Goal: Transaction & Acquisition: Purchase product/service

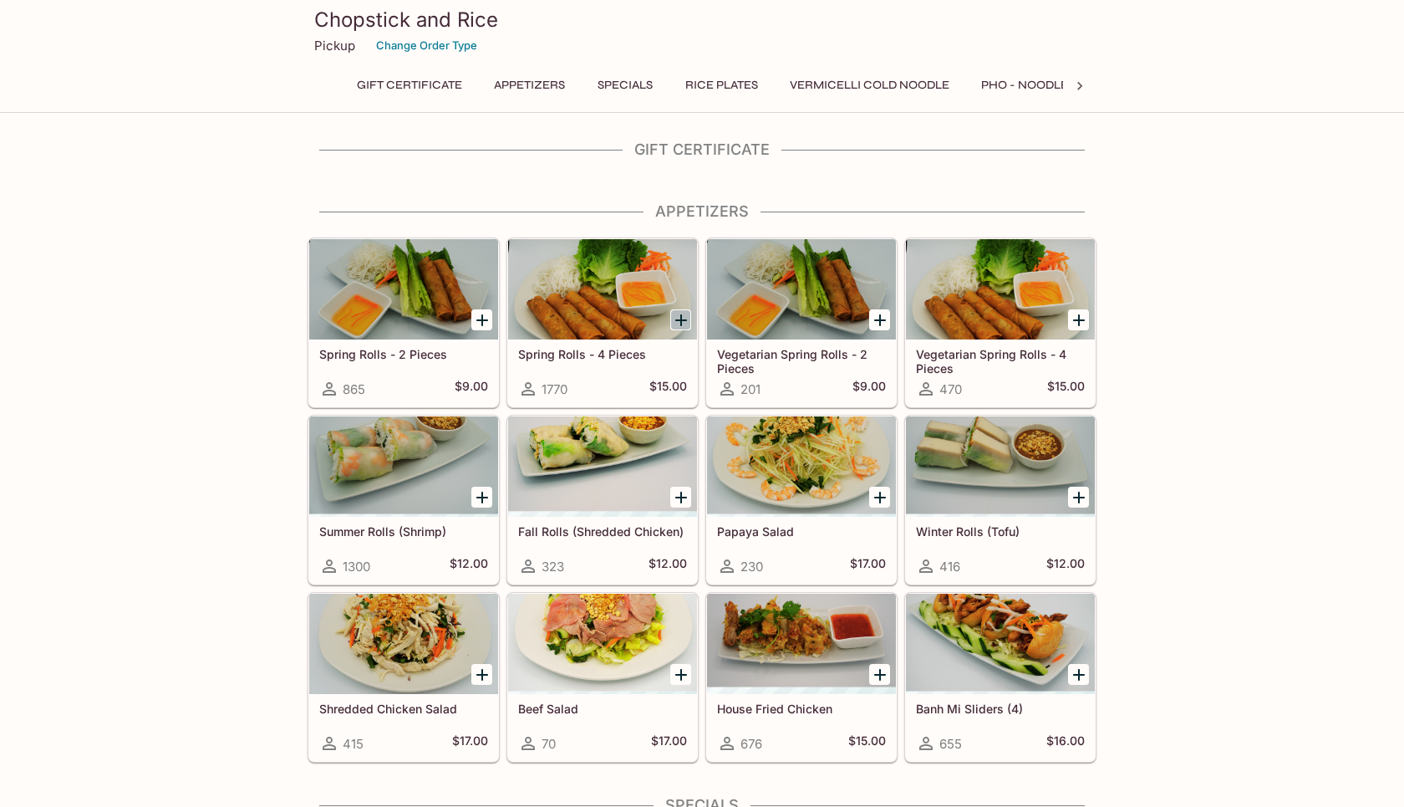
click at [680, 318] on icon "Add Spring Rolls - 4 Pieces" at bounding box center [681, 320] width 12 height 12
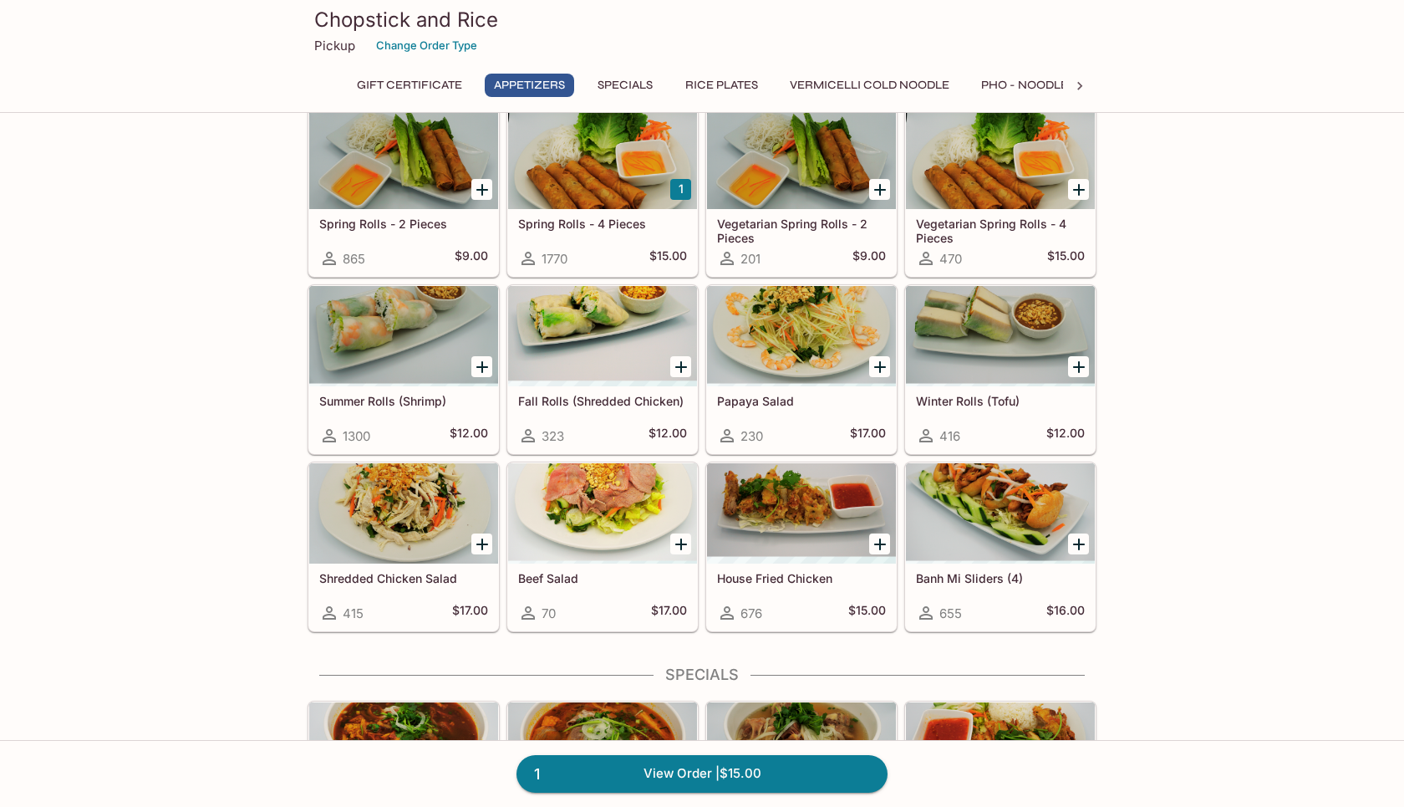
scroll to position [131, 0]
click at [1075, 542] on icon "Add Banh Mi Sliders (4)" at bounding box center [1079, 543] width 20 height 20
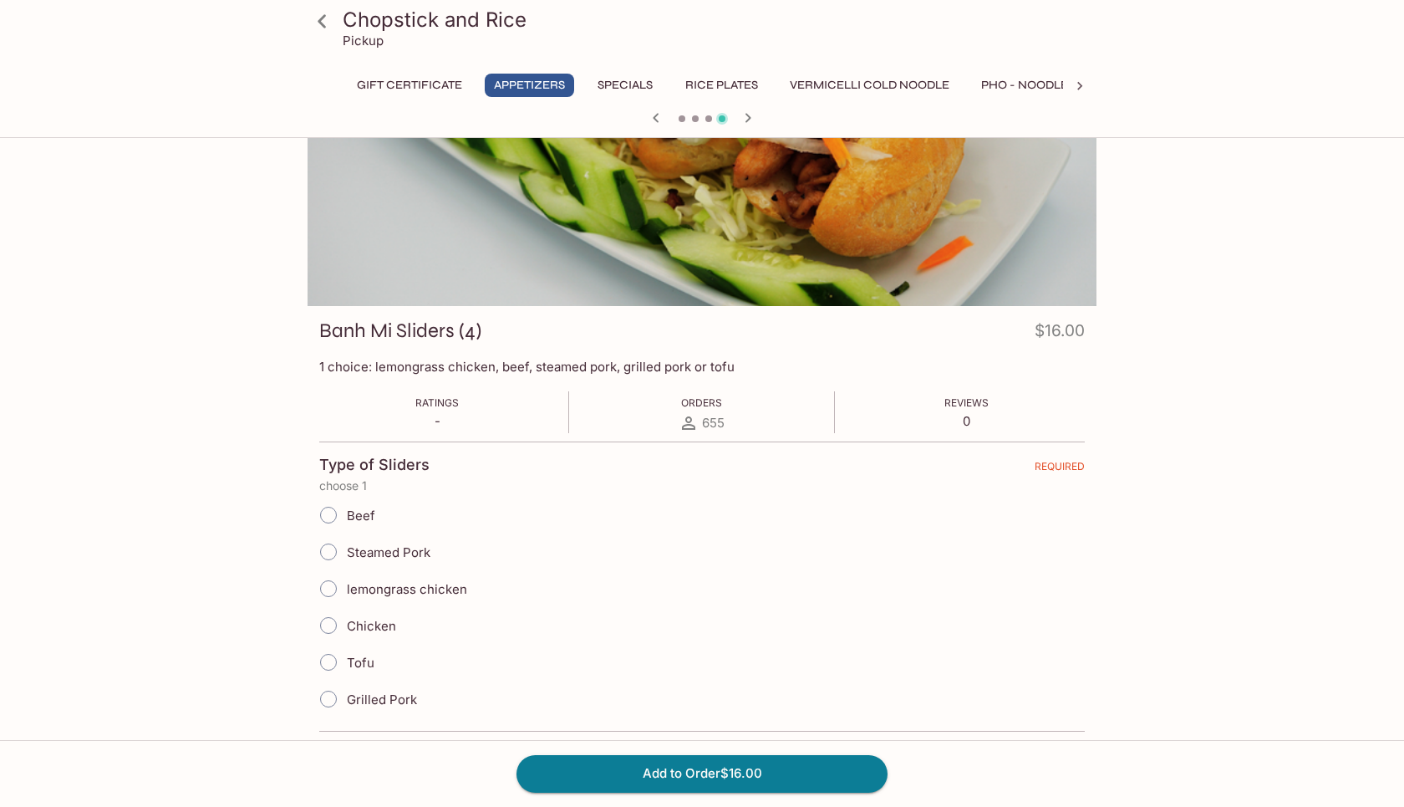
scroll to position [96, 0]
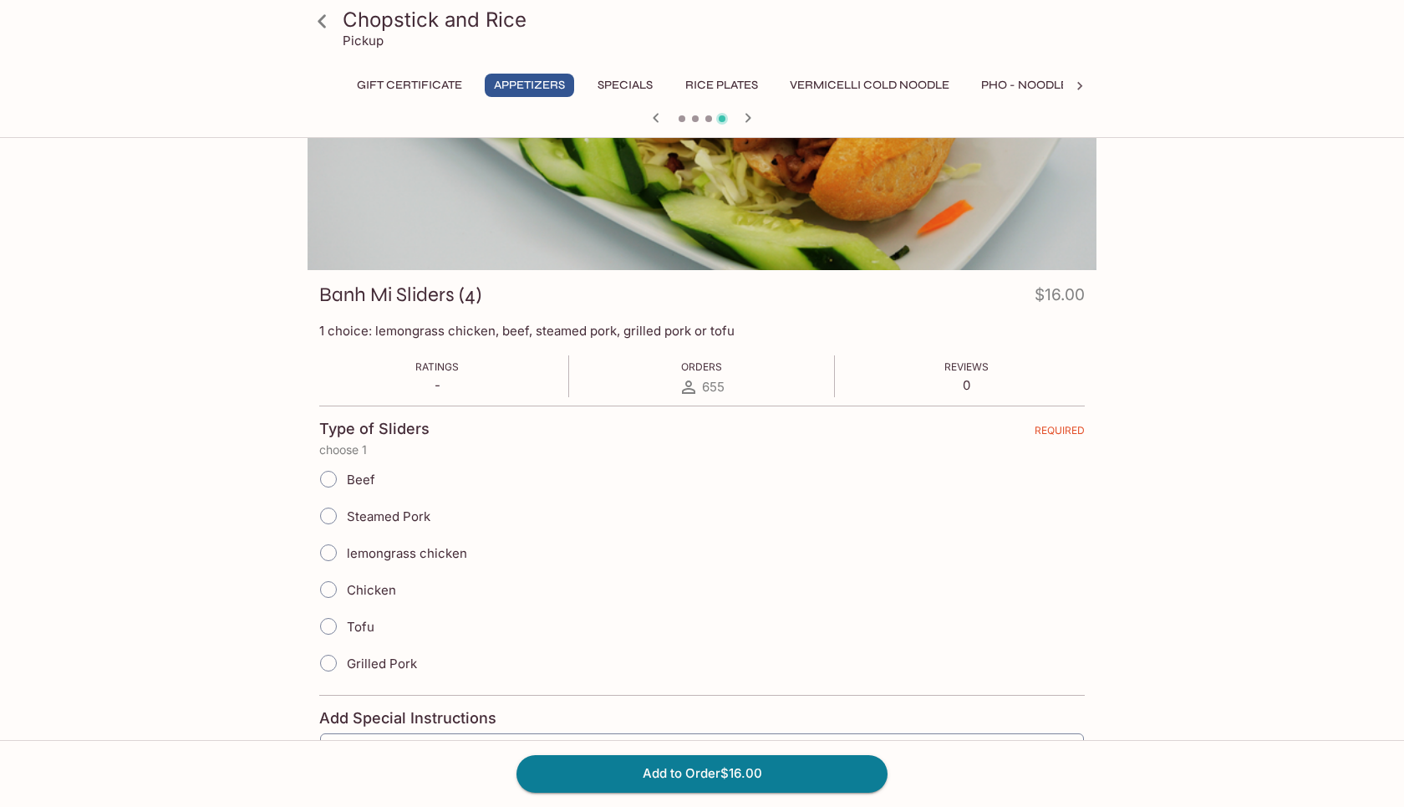
click at [331, 659] on input "Grilled Pork" at bounding box center [328, 662] width 35 height 35
radio input "true"
click at [746, 771] on button "Add to Order $16.00" at bounding box center [702, 773] width 371 height 37
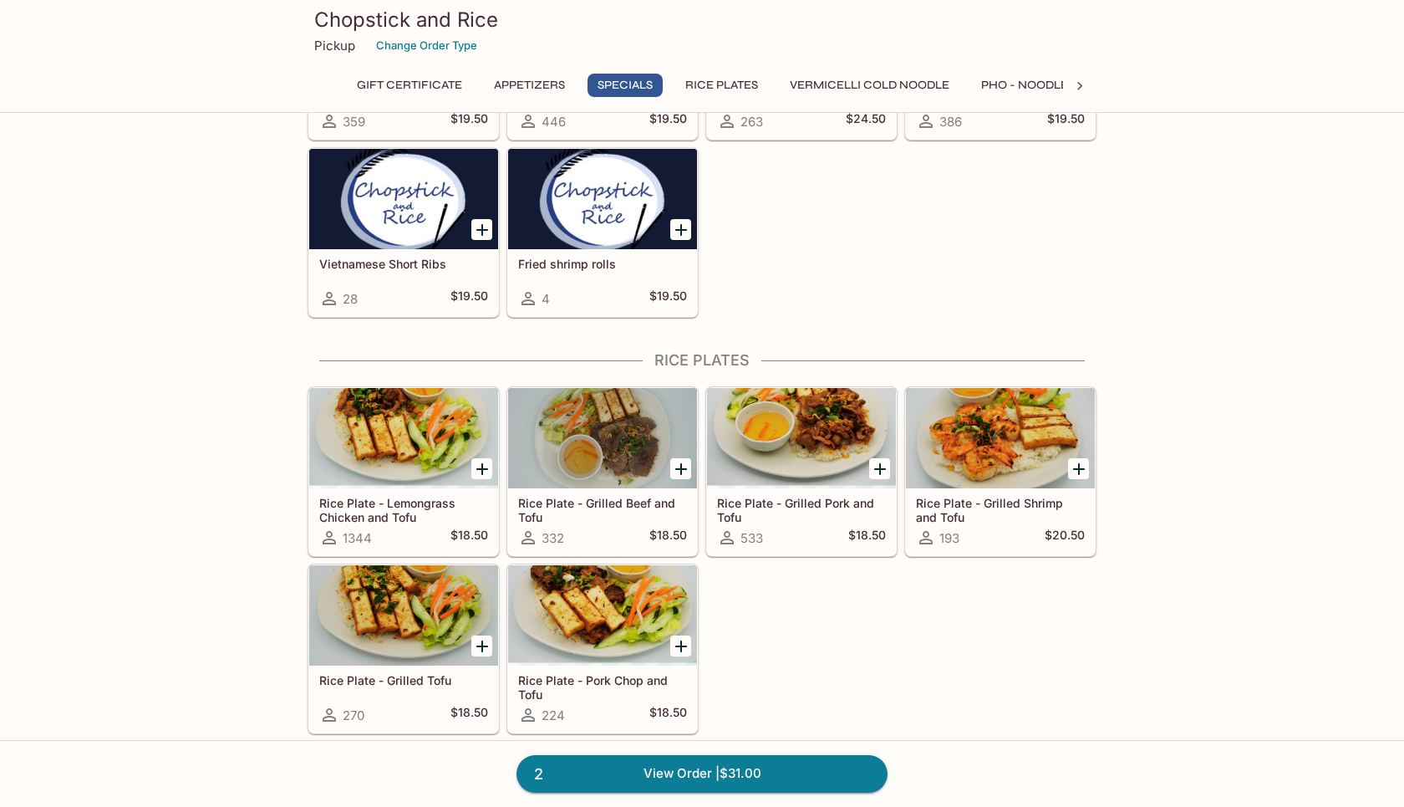
scroll to position [872, 0]
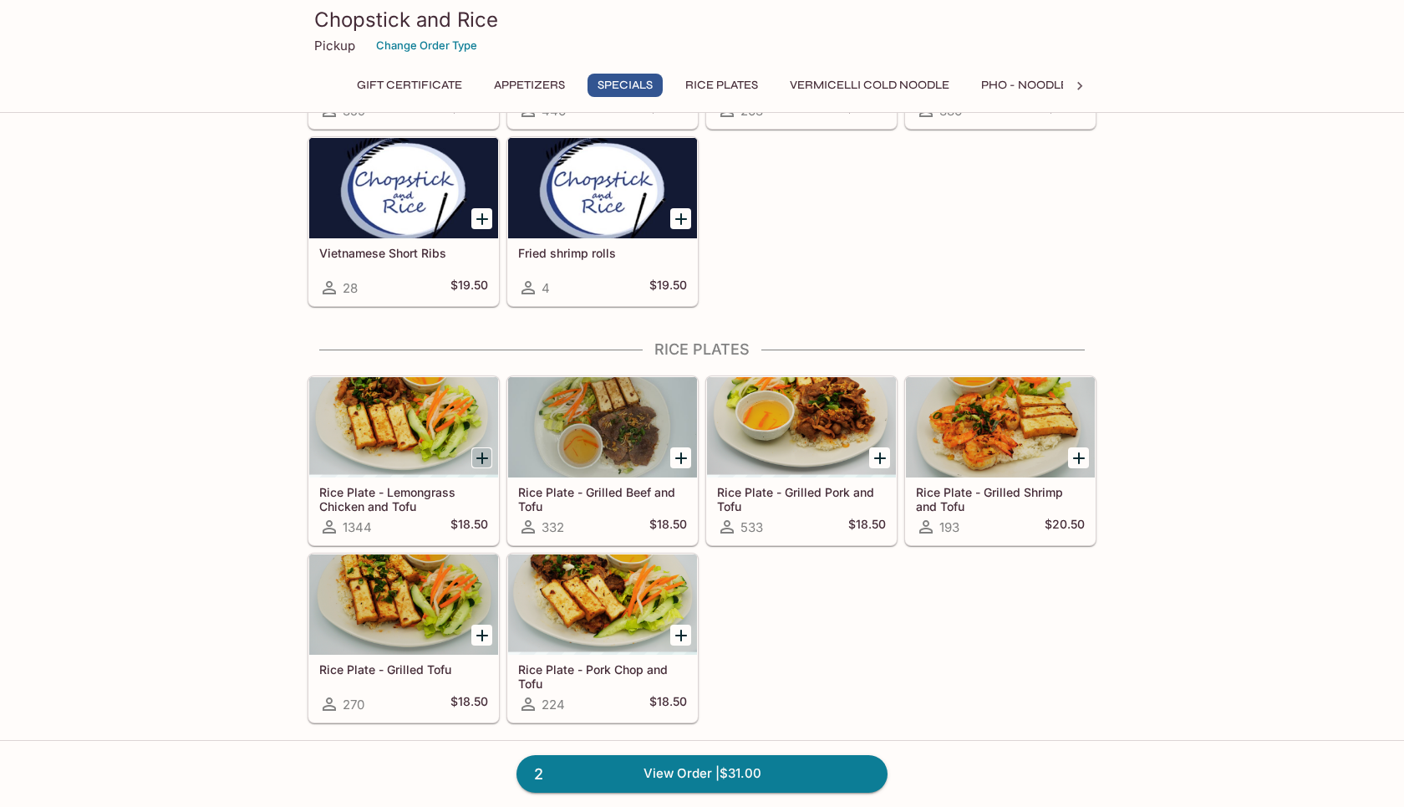
click at [487, 454] on icon "Add Rice Plate - Lemongrass Chicken and Tofu" at bounding box center [482, 458] width 20 height 20
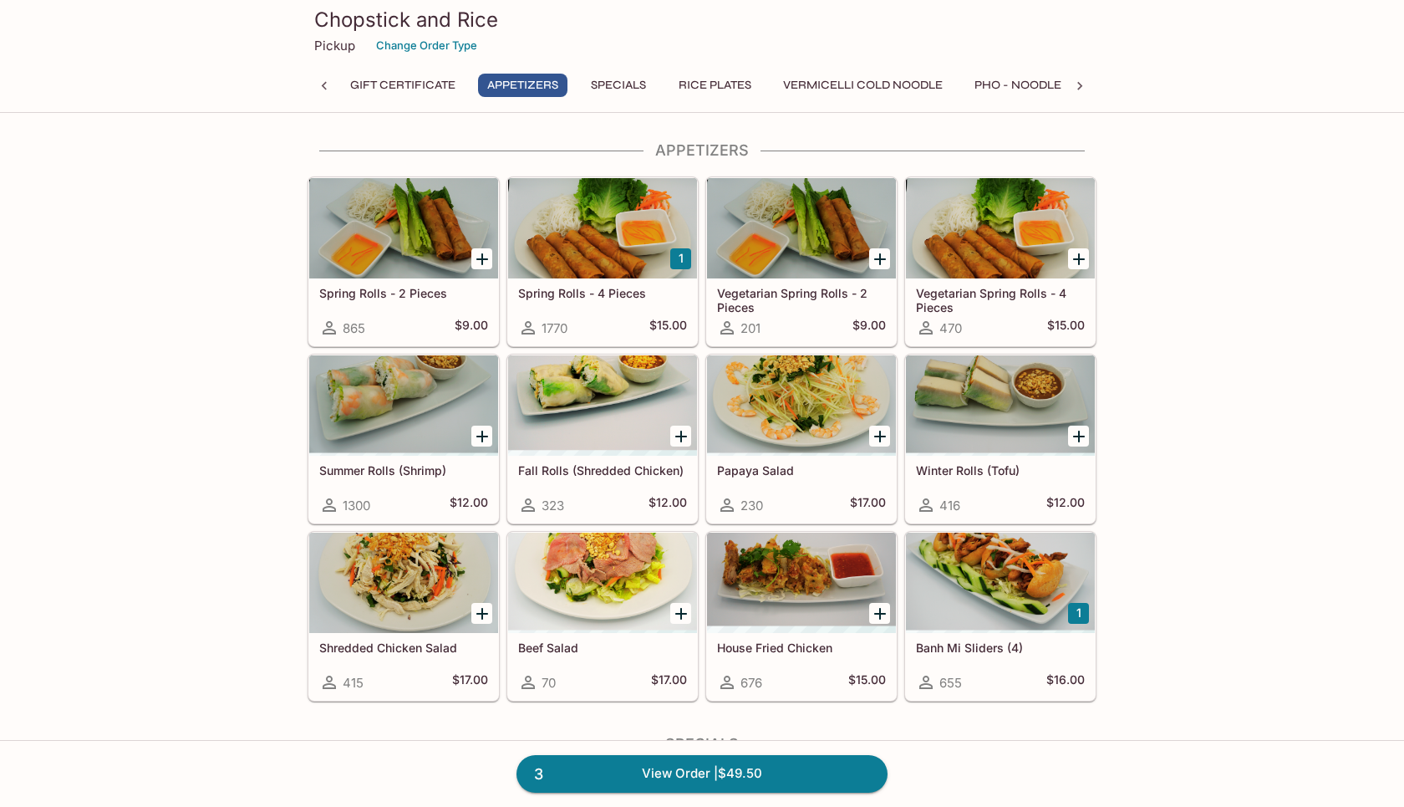
scroll to position [60, 0]
click at [622, 85] on button "Specials" at bounding box center [618, 85] width 75 height 23
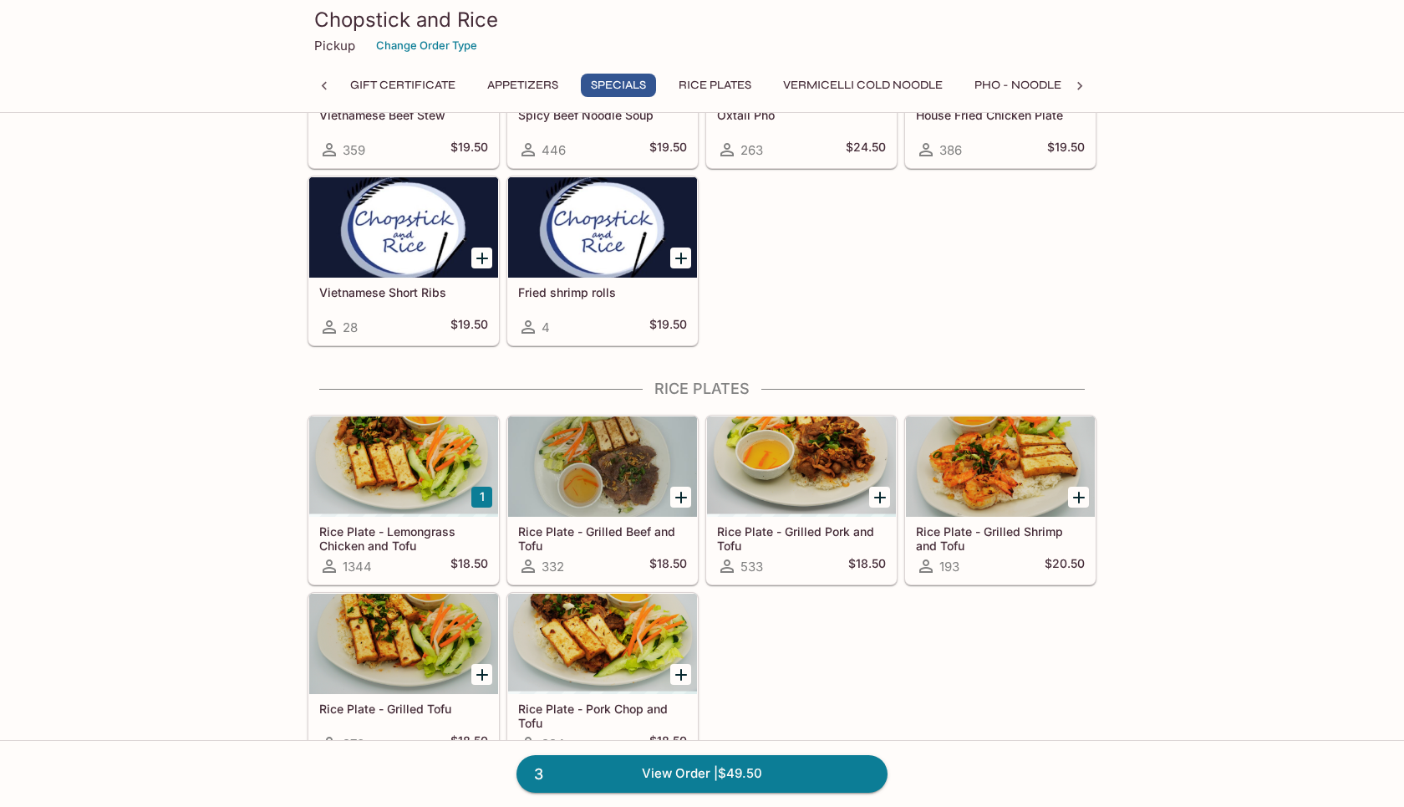
scroll to position [830, 0]
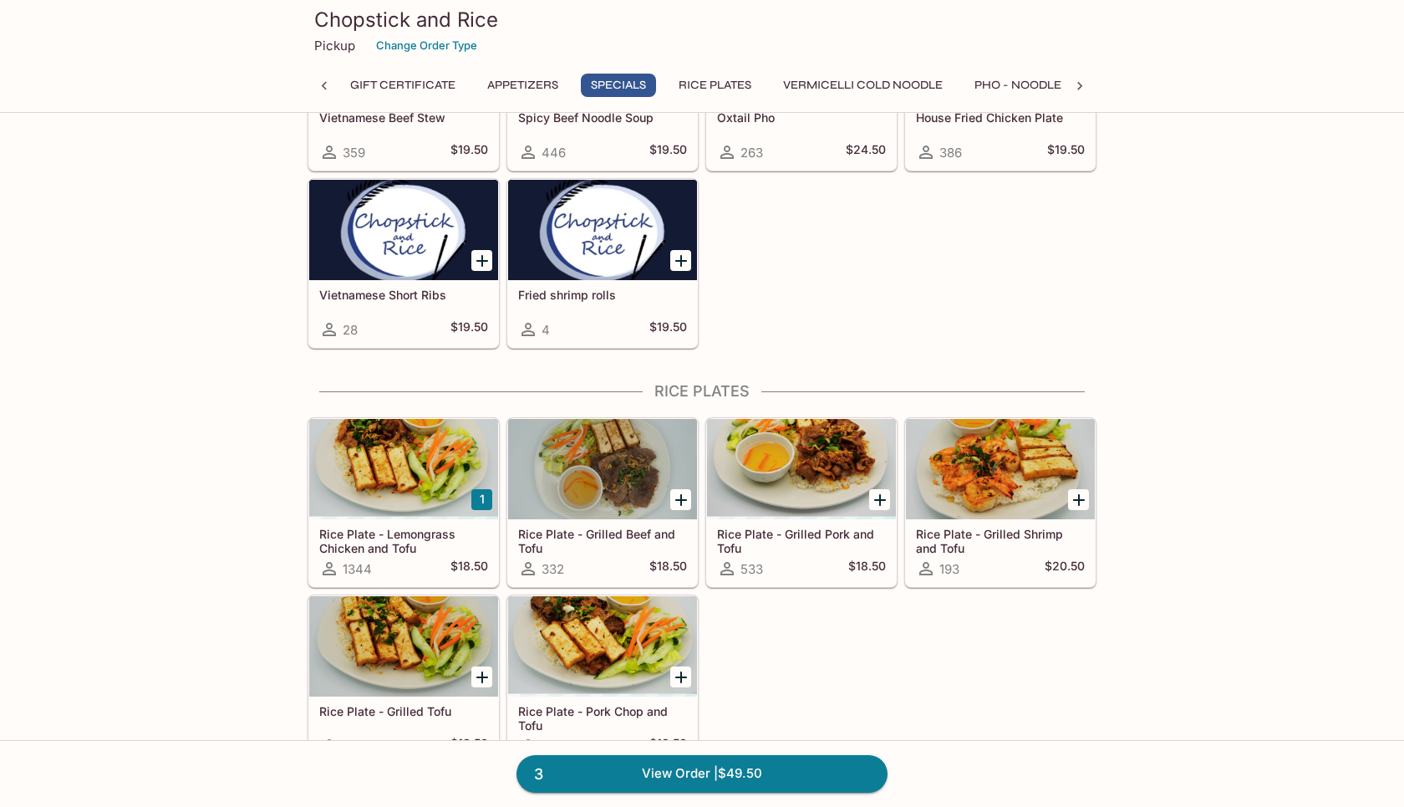
click at [872, 498] on icon "Add Rice Plate - Grilled Pork and Tofu" at bounding box center [880, 500] width 20 height 20
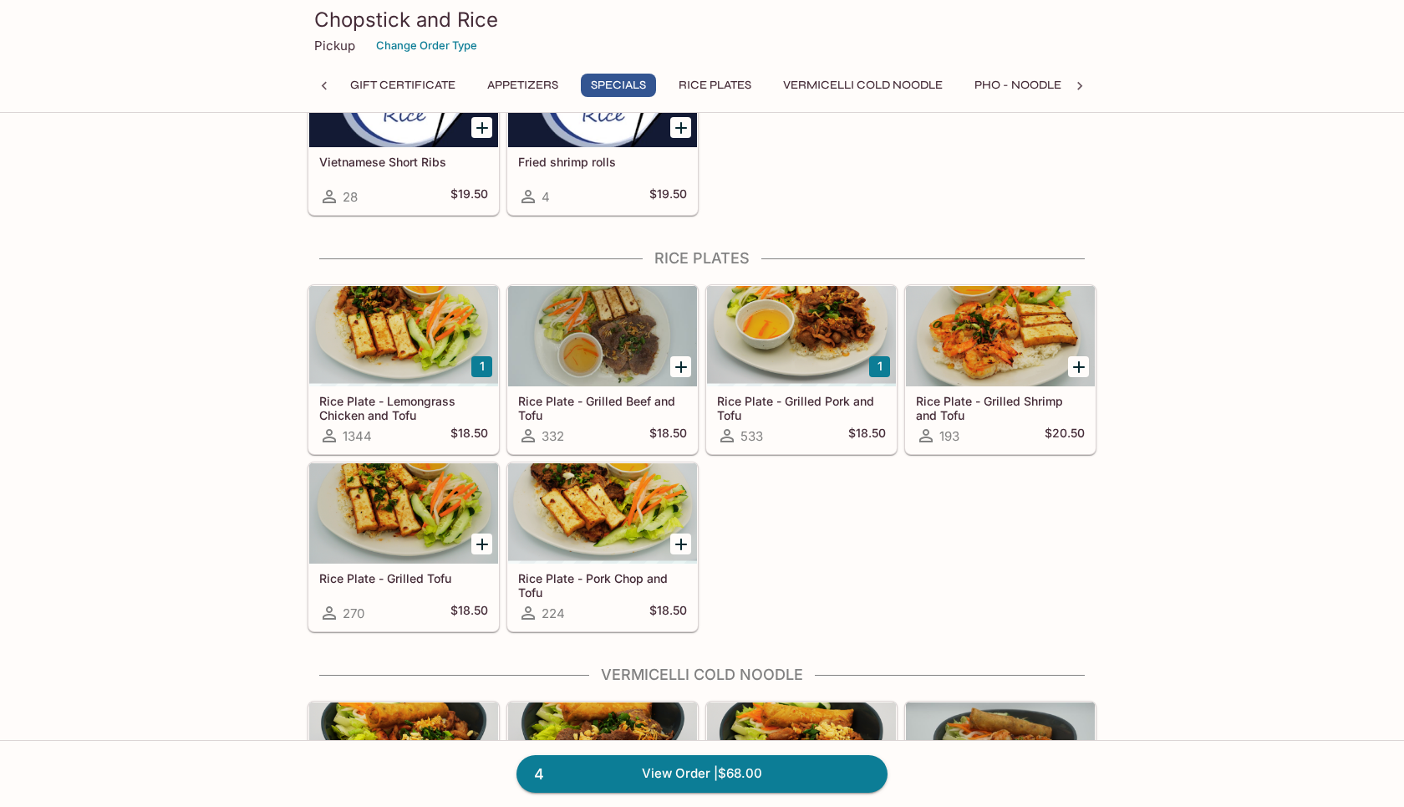
scroll to position [970, 0]
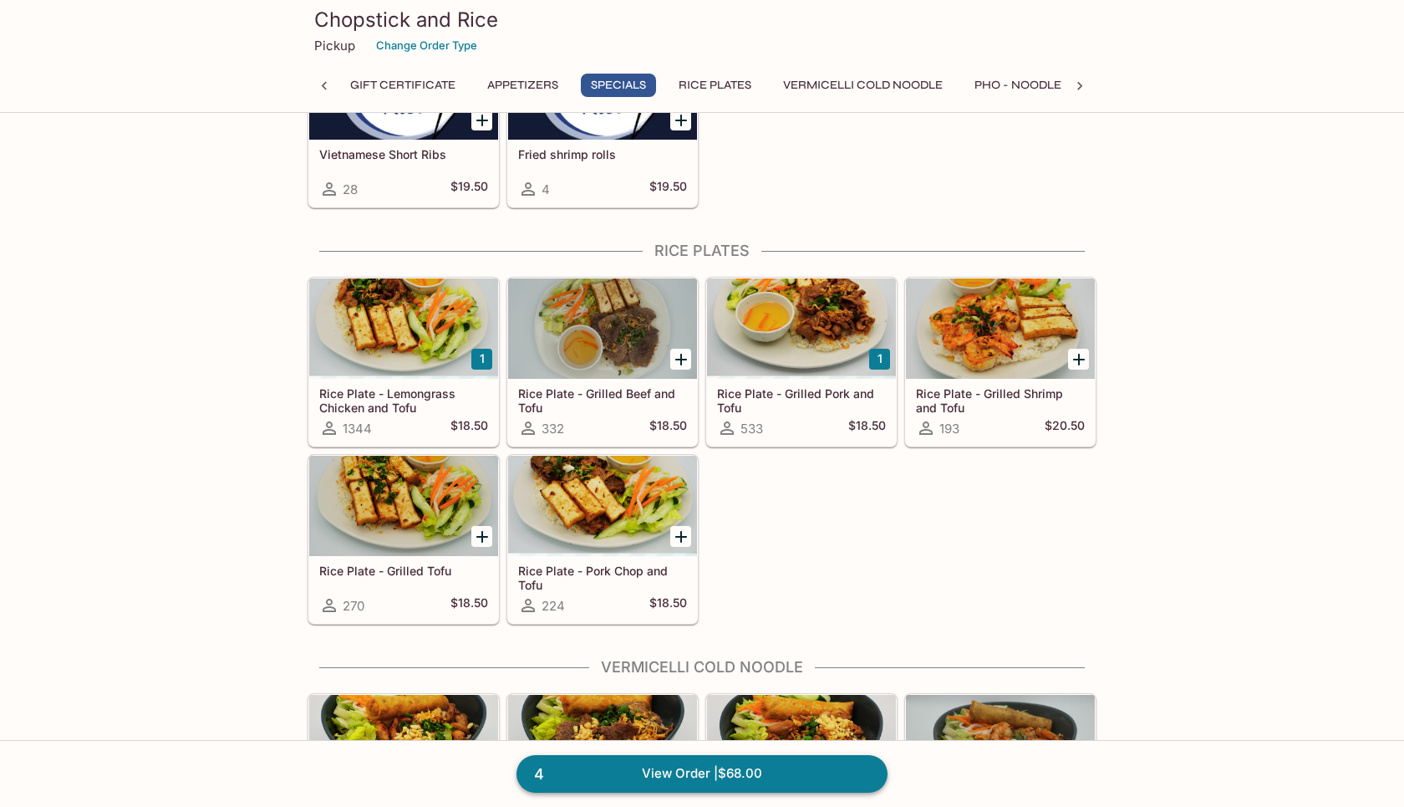
click at [763, 780] on link "4 View Order | $68.00" at bounding box center [702, 773] width 371 height 37
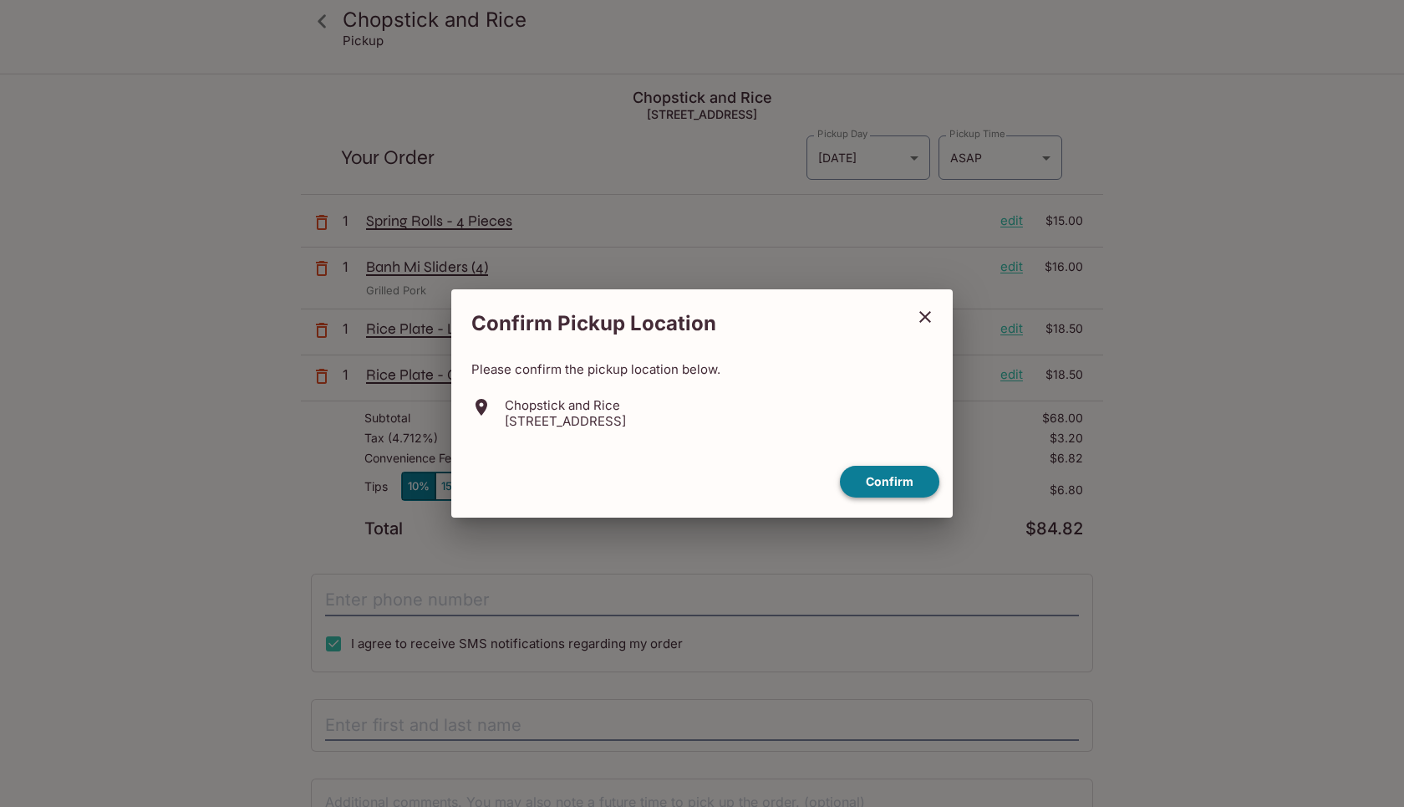
click at [889, 486] on button "Confirm" at bounding box center [889, 482] width 99 height 33
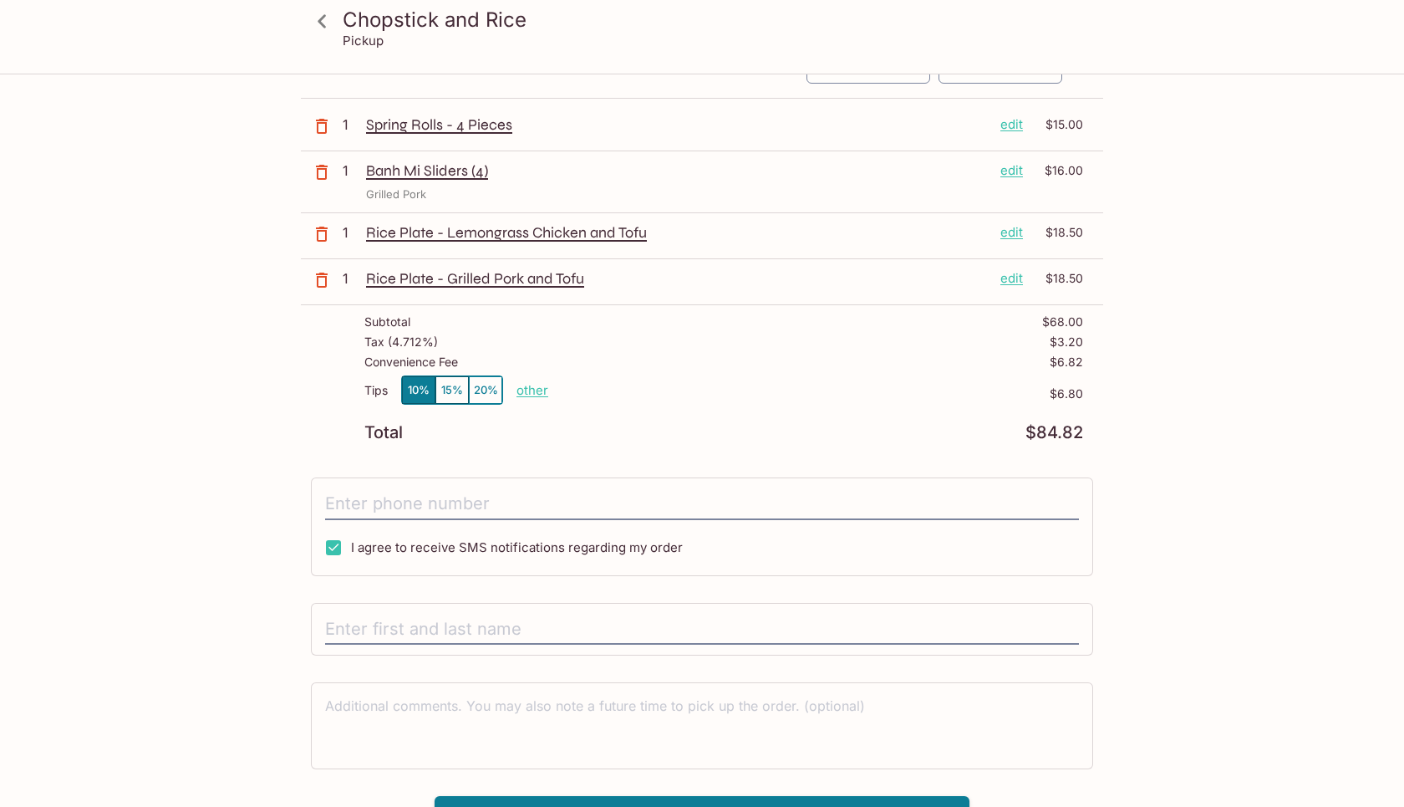
scroll to position [98, 0]
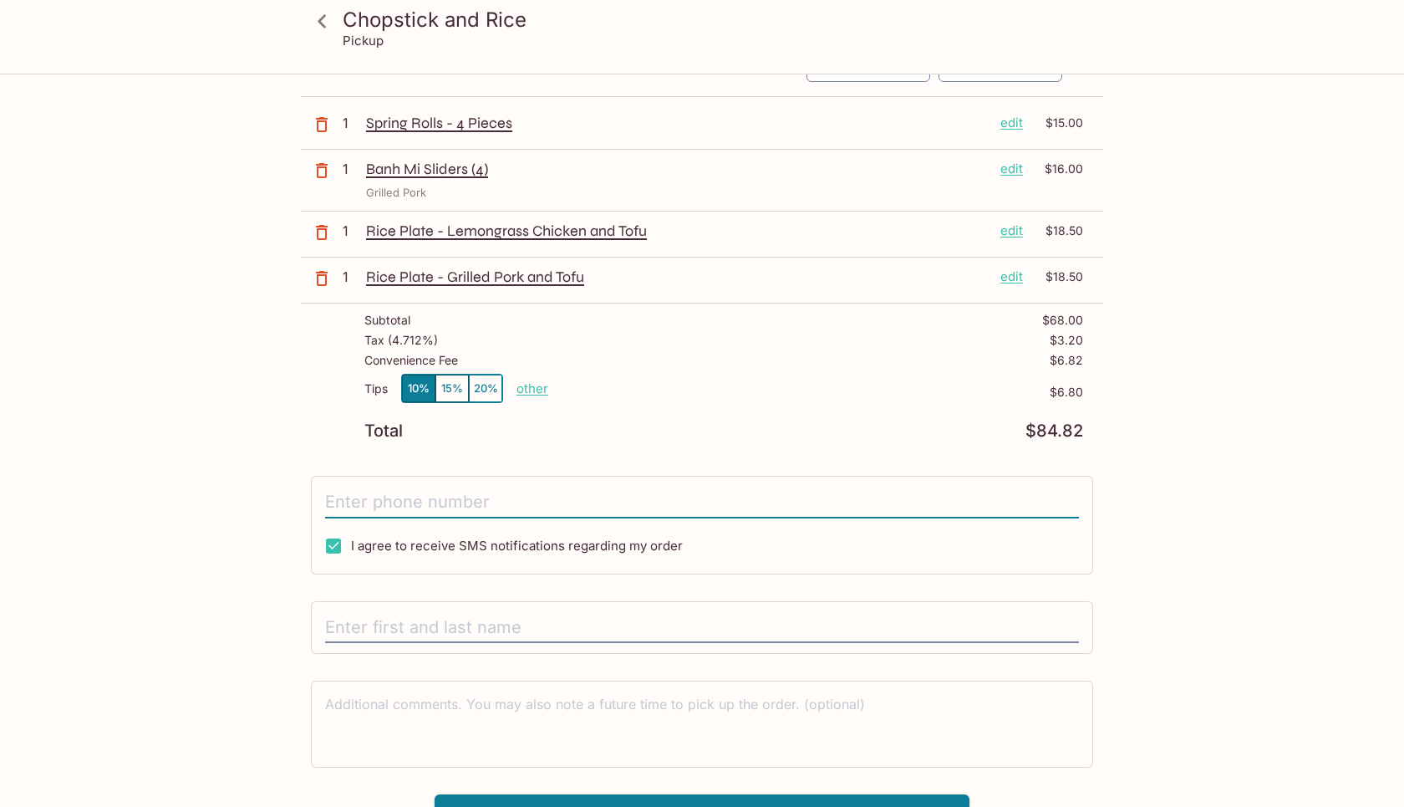
click at [434, 497] on input "tel" at bounding box center [702, 502] width 754 height 32
type input "[PHONE_NUMBER]"
click at [393, 623] on input "text" at bounding box center [702, 628] width 754 height 32
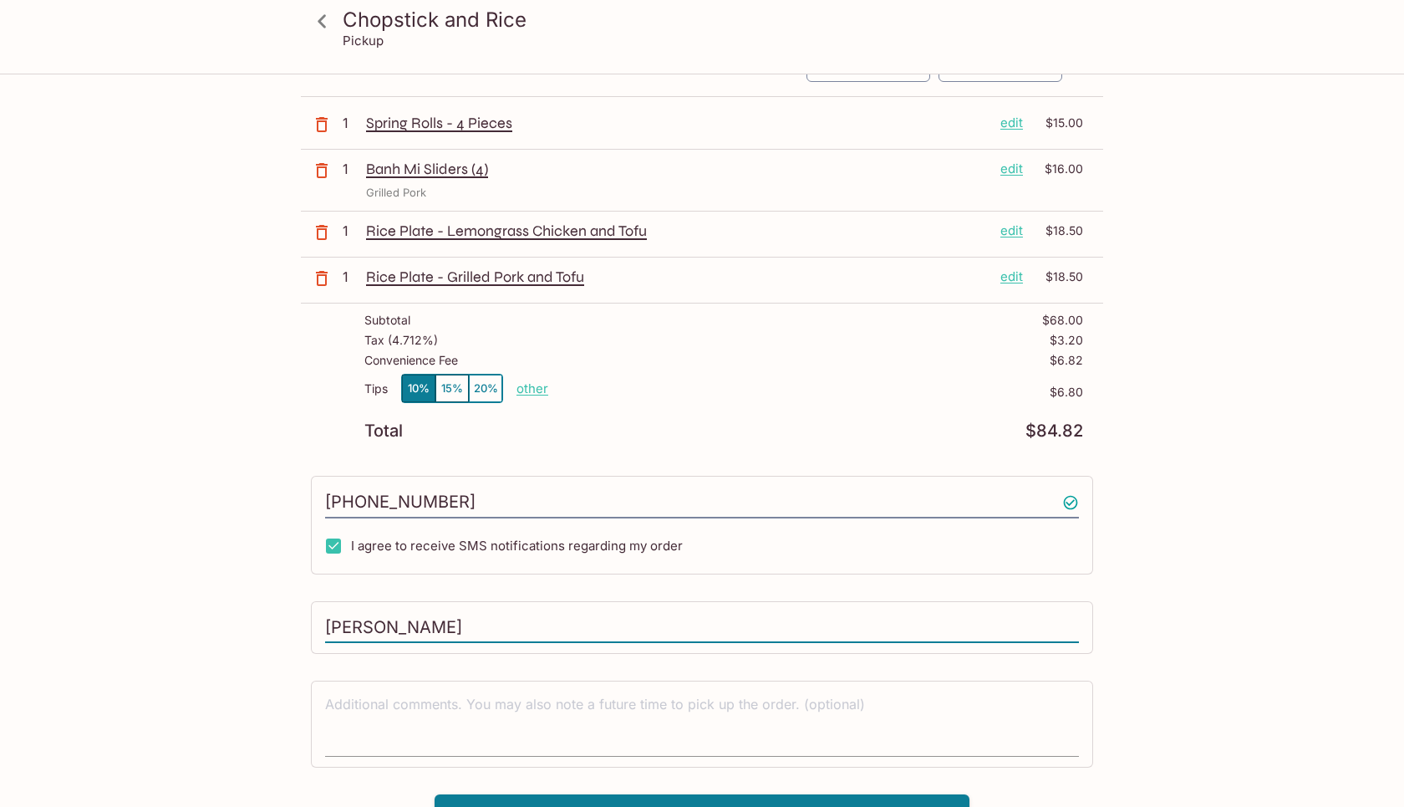
type input "[PERSON_NAME]"
click at [383, 705] on textarea at bounding box center [702, 724] width 754 height 58
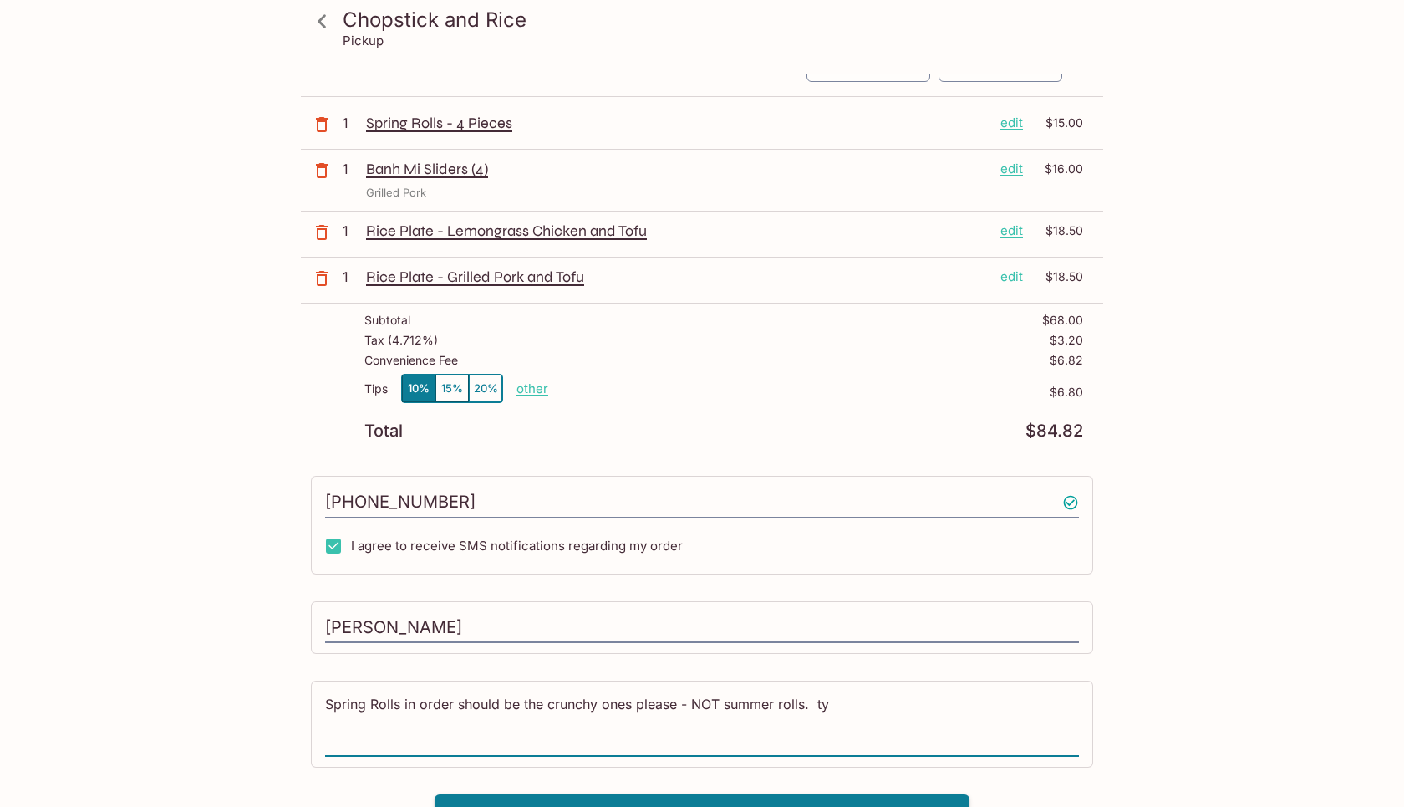
scroll to position [127, 0]
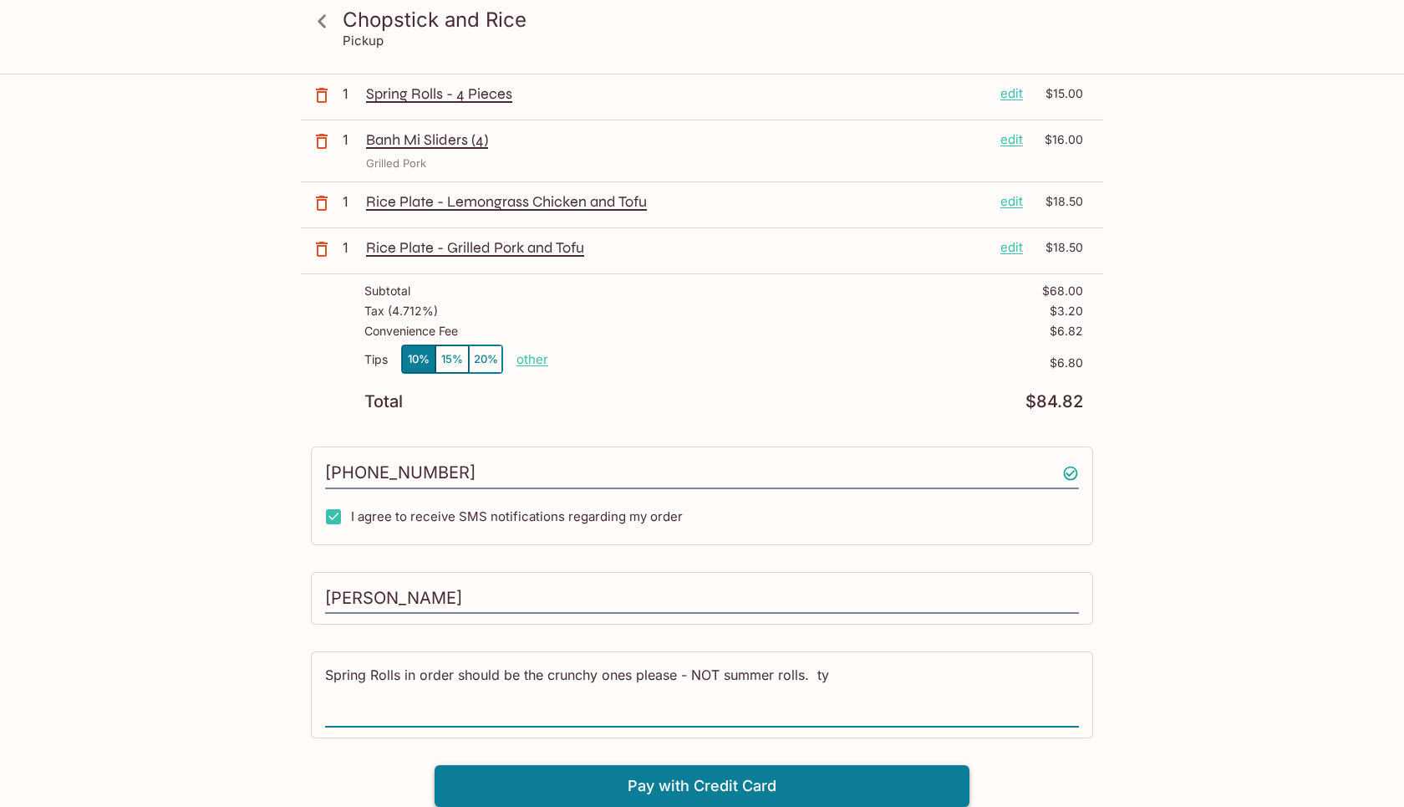
type textarea "Spring Rolls in order should be the crunchy ones please - NOT summer rolls. ty"
click at [716, 785] on button "Pay with Credit Card" at bounding box center [702, 786] width 535 height 42
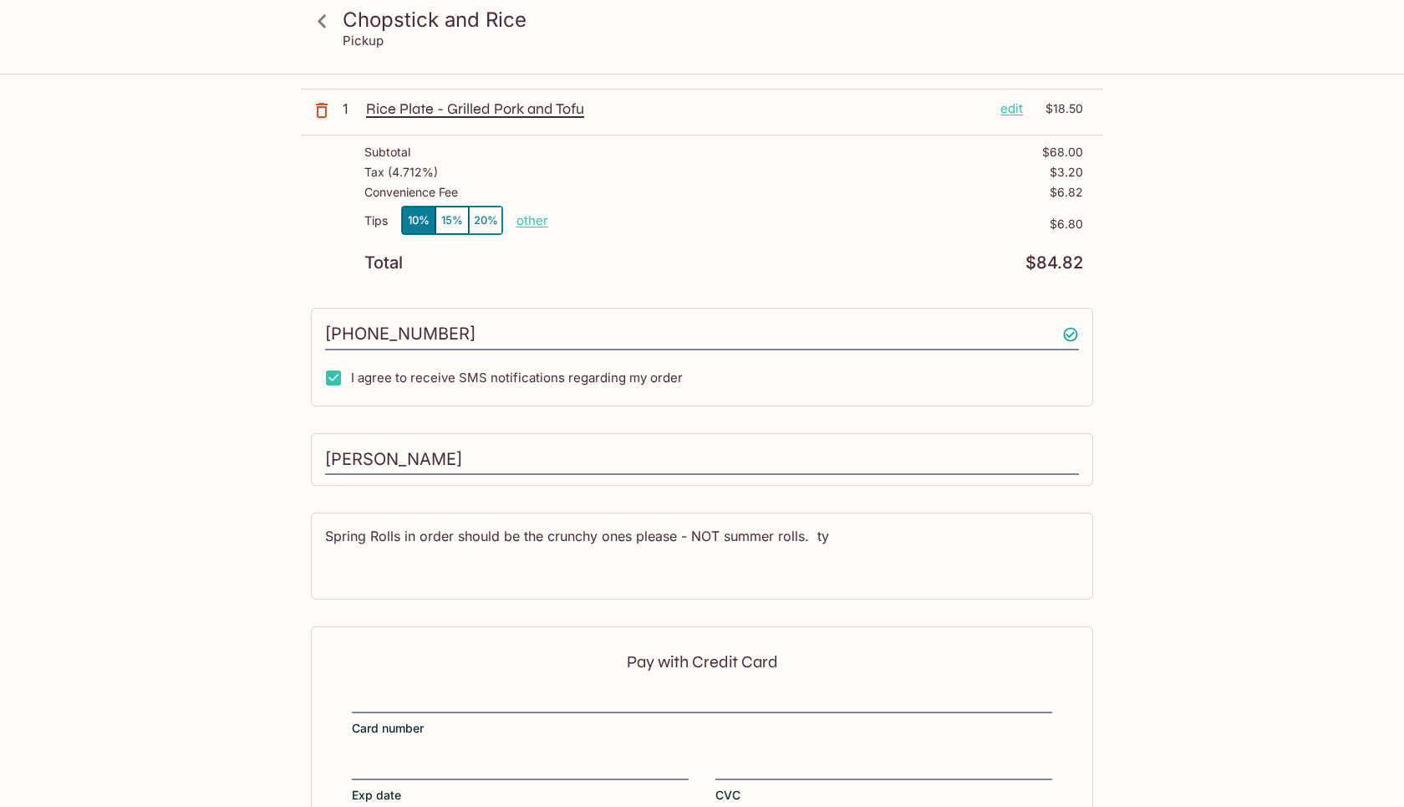
scroll to position [378, 0]
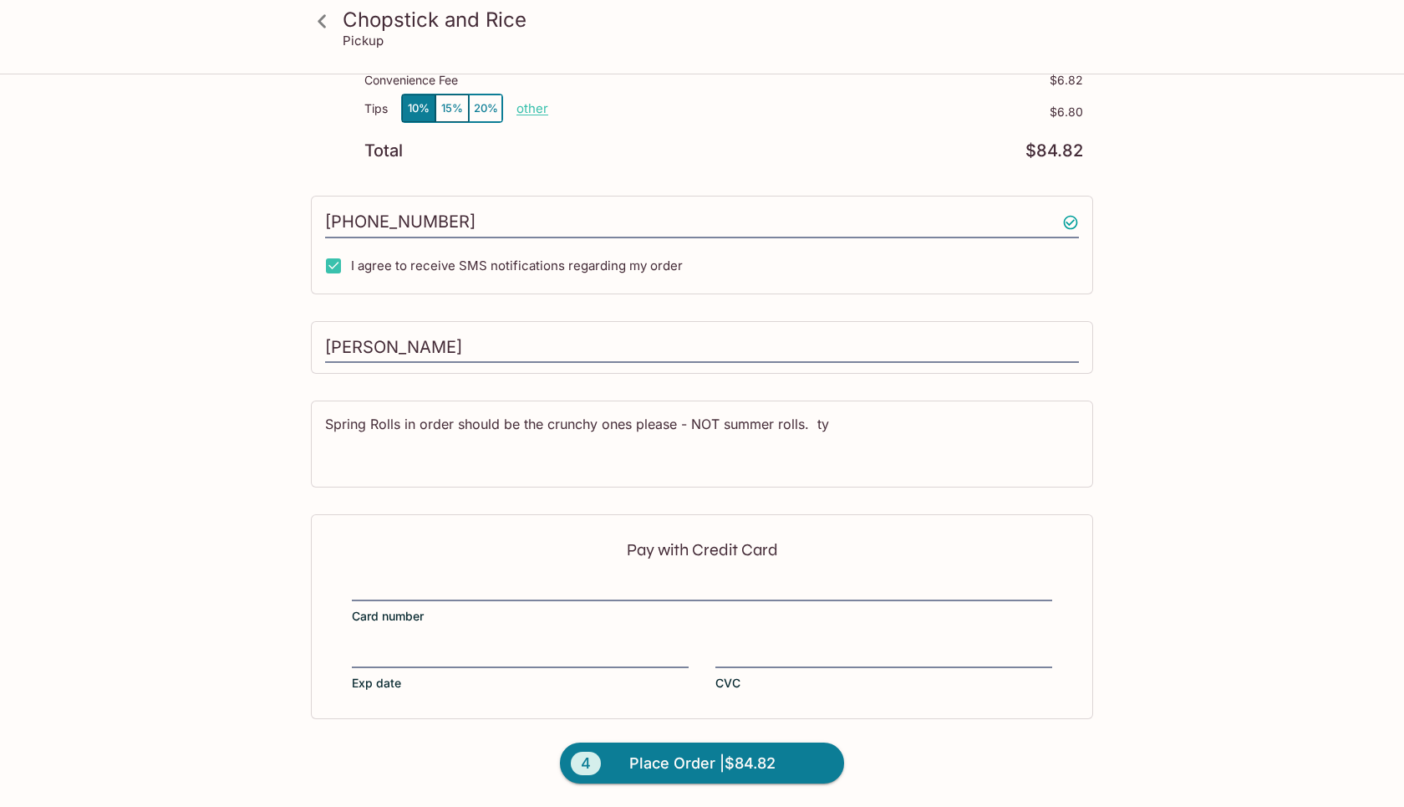
click at [536, 578] on div at bounding box center [702, 589] width 700 height 23
click at [536, 578] on input "Card number" at bounding box center [702, 578] width 700 height 1
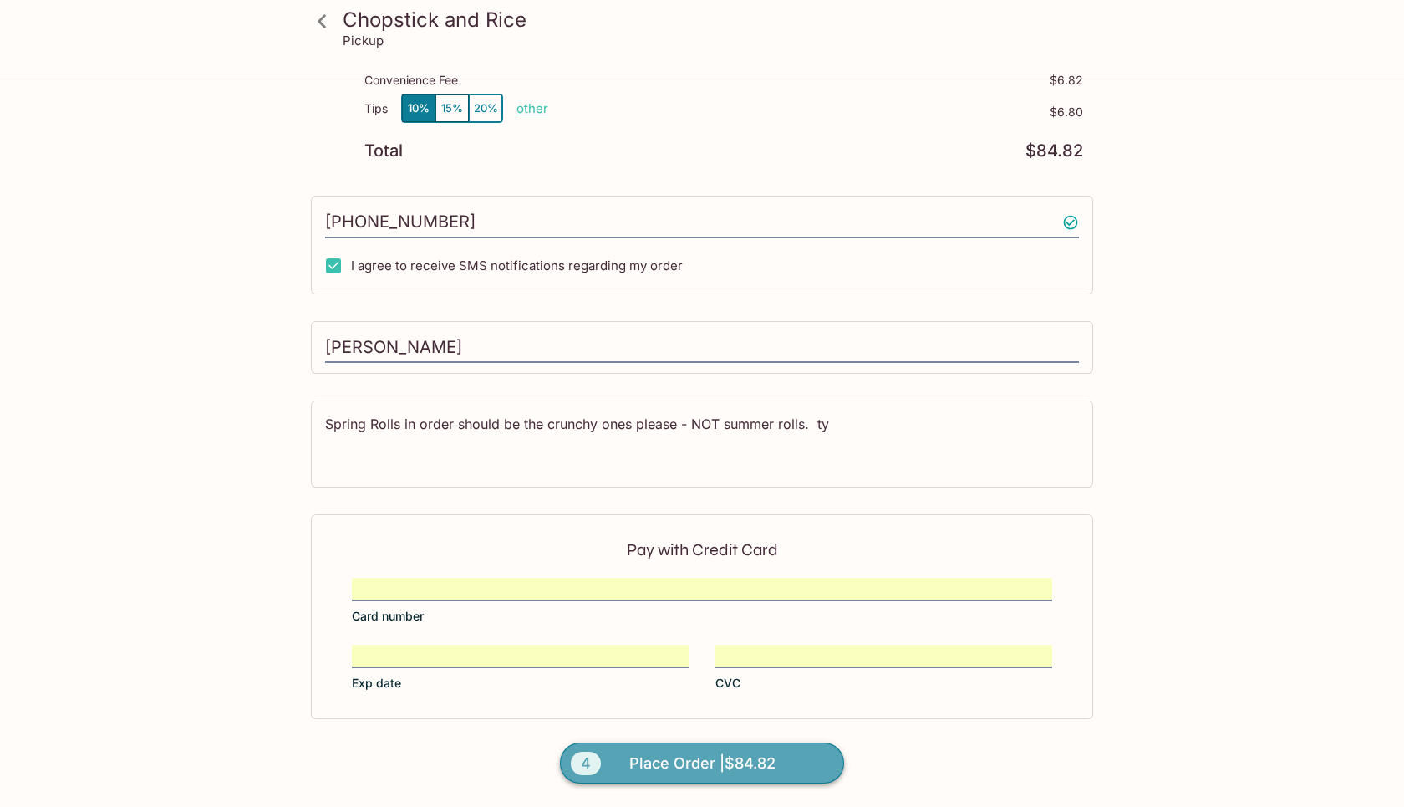
click at [675, 758] on span "Place Order | $84.82" at bounding box center [702, 763] width 146 height 27
